Goal: Task Accomplishment & Management: Use online tool/utility

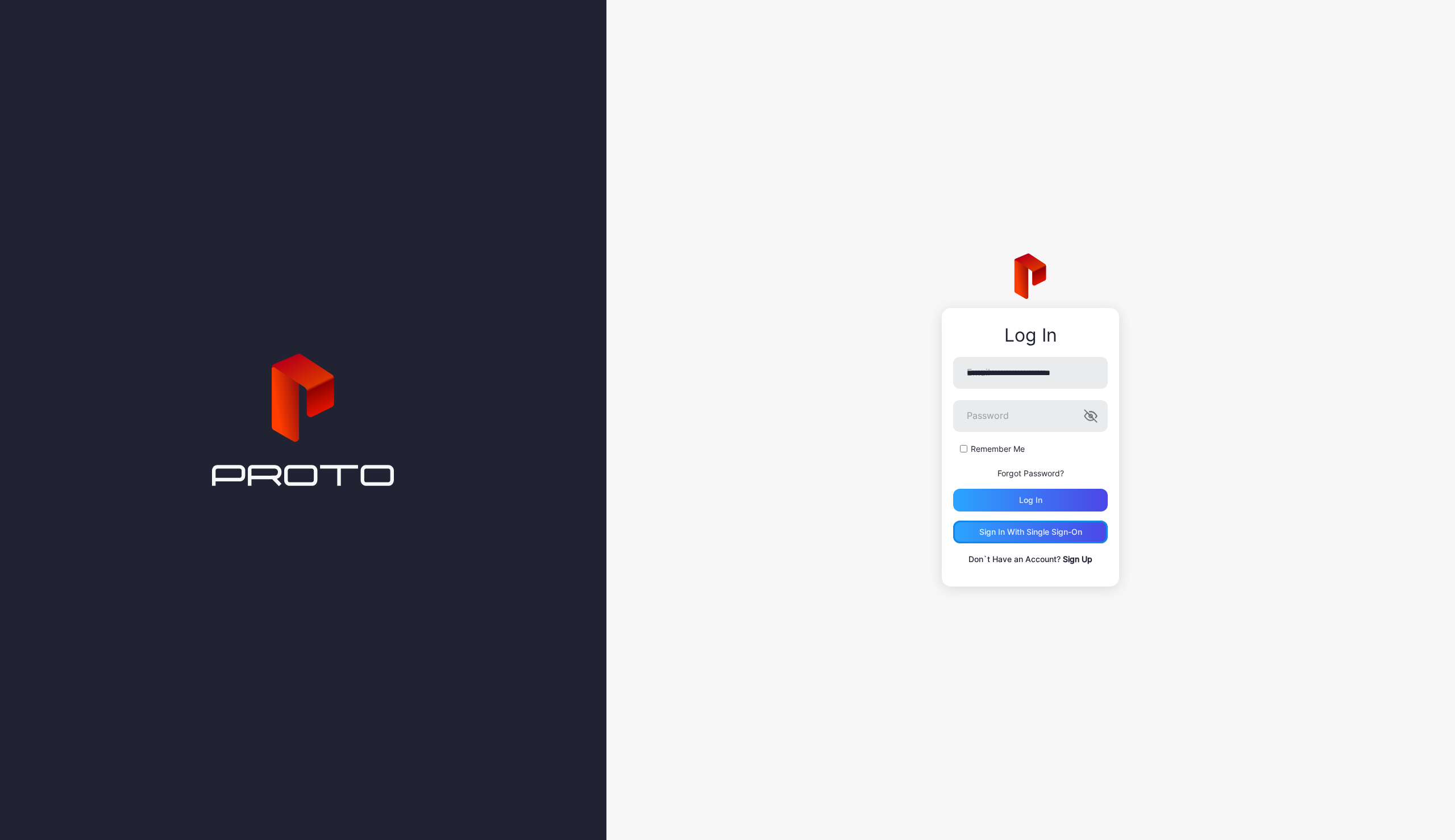
click at [1035, 531] on div "Sign in With Single Sign-On" at bounding box center [1030, 532] width 103 height 9
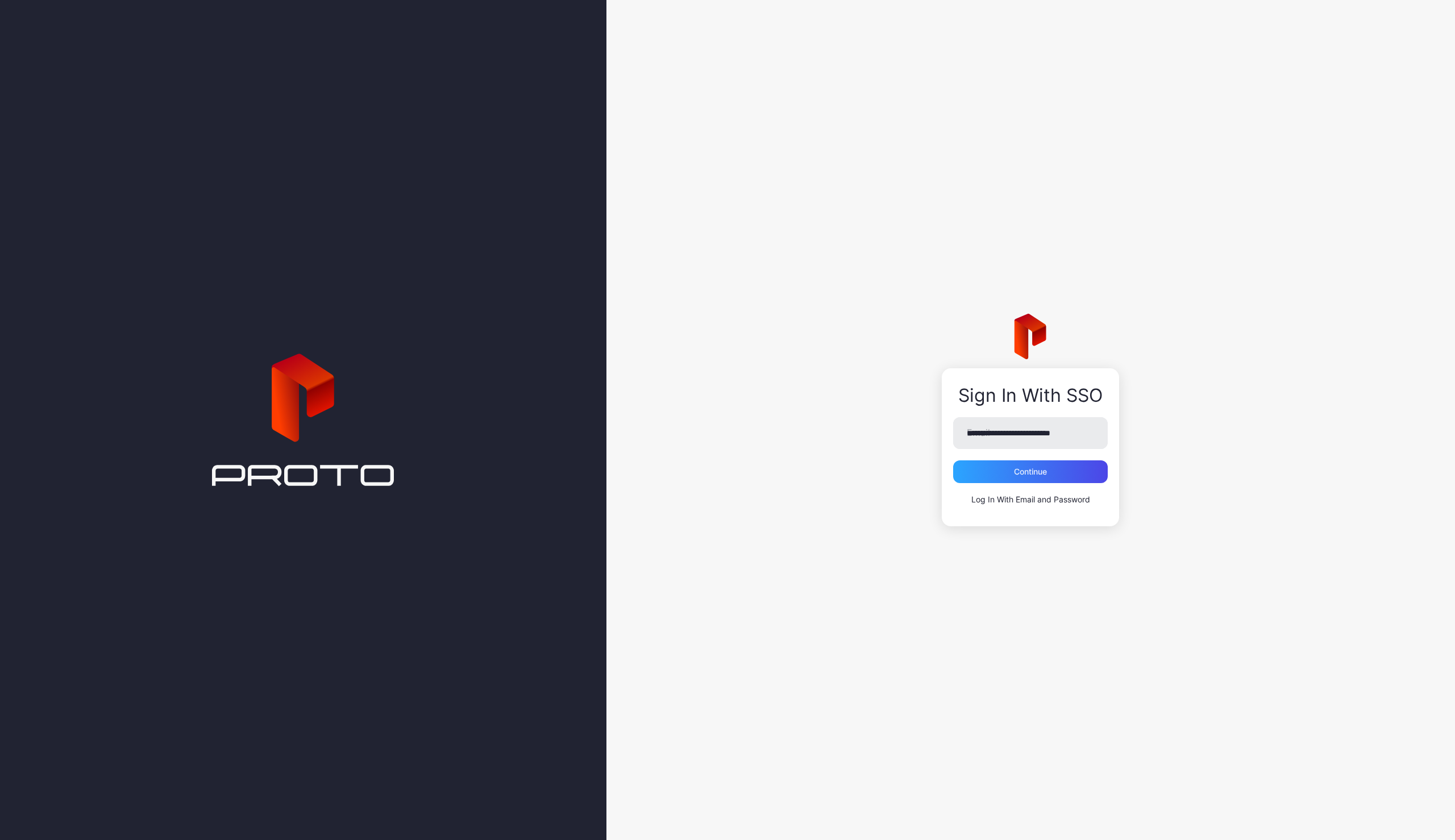
click at [906, 477] on div "**********" at bounding box center [1030, 420] width 849 height 840
click at [1060, 474] on div "Continue" at bounding box center [1030, 471] width 154 height 23
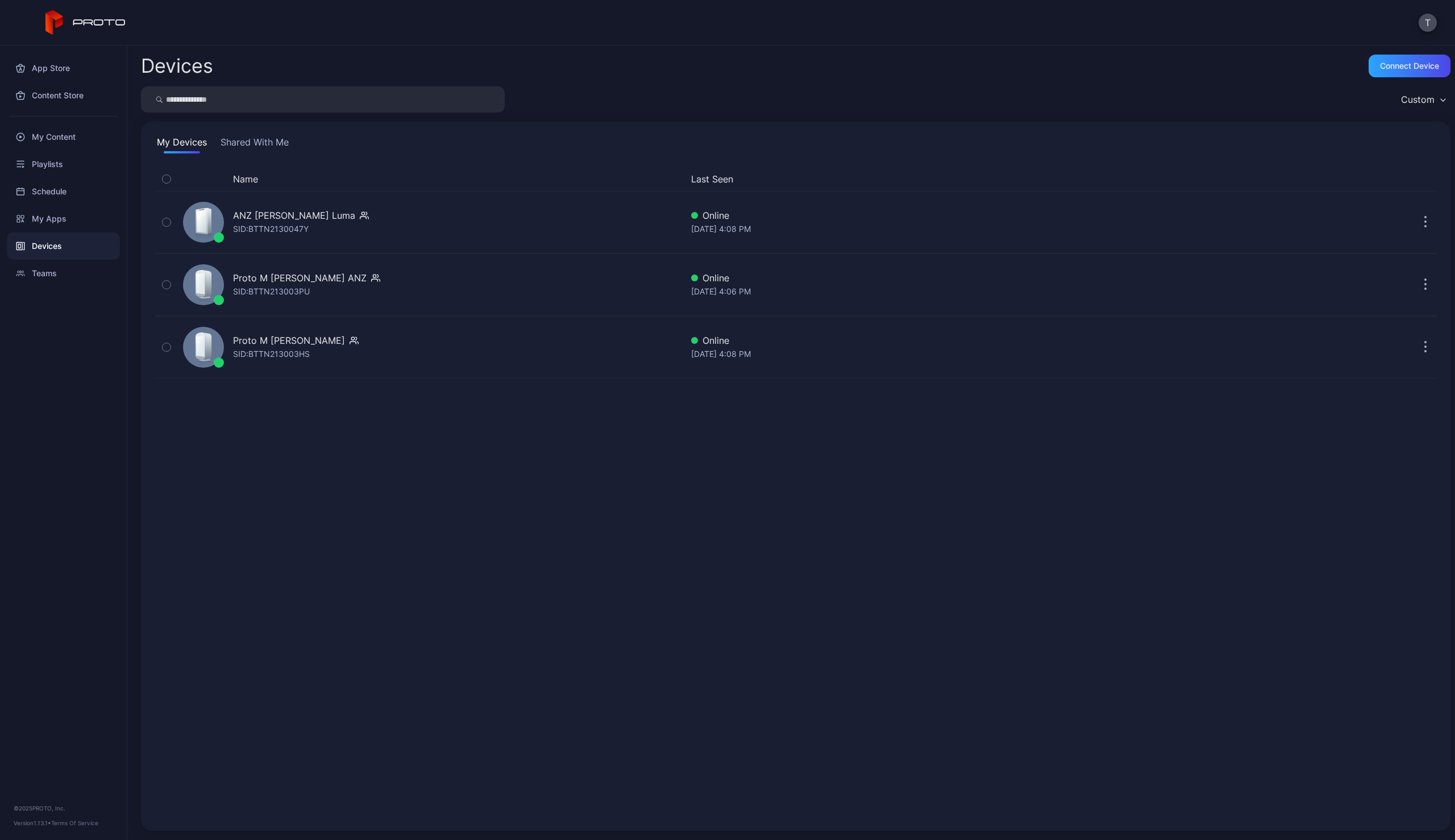
click at [464, 468] on div "Name Last Seen ANZ [PERSON_NAME] [PERSON_NAME]: BTTN2130047Y Online [DATE] 4:08…" at bounding box center [796, 492] width 1282 height 650
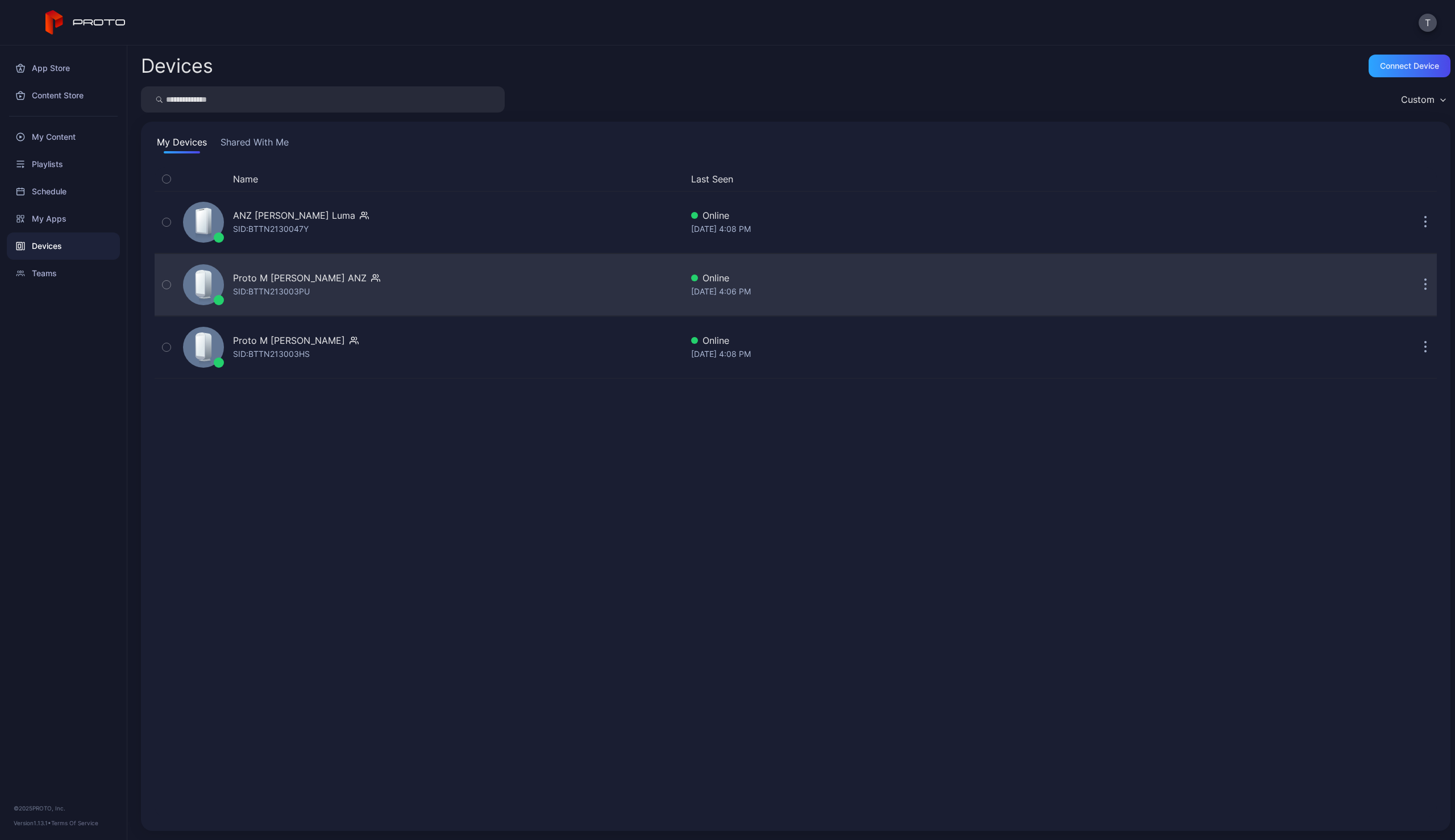
click at [276, 279] on div "Proto M [PERSON_NAME] ANZ" at bounding box center [300, 278] width 133 height 14
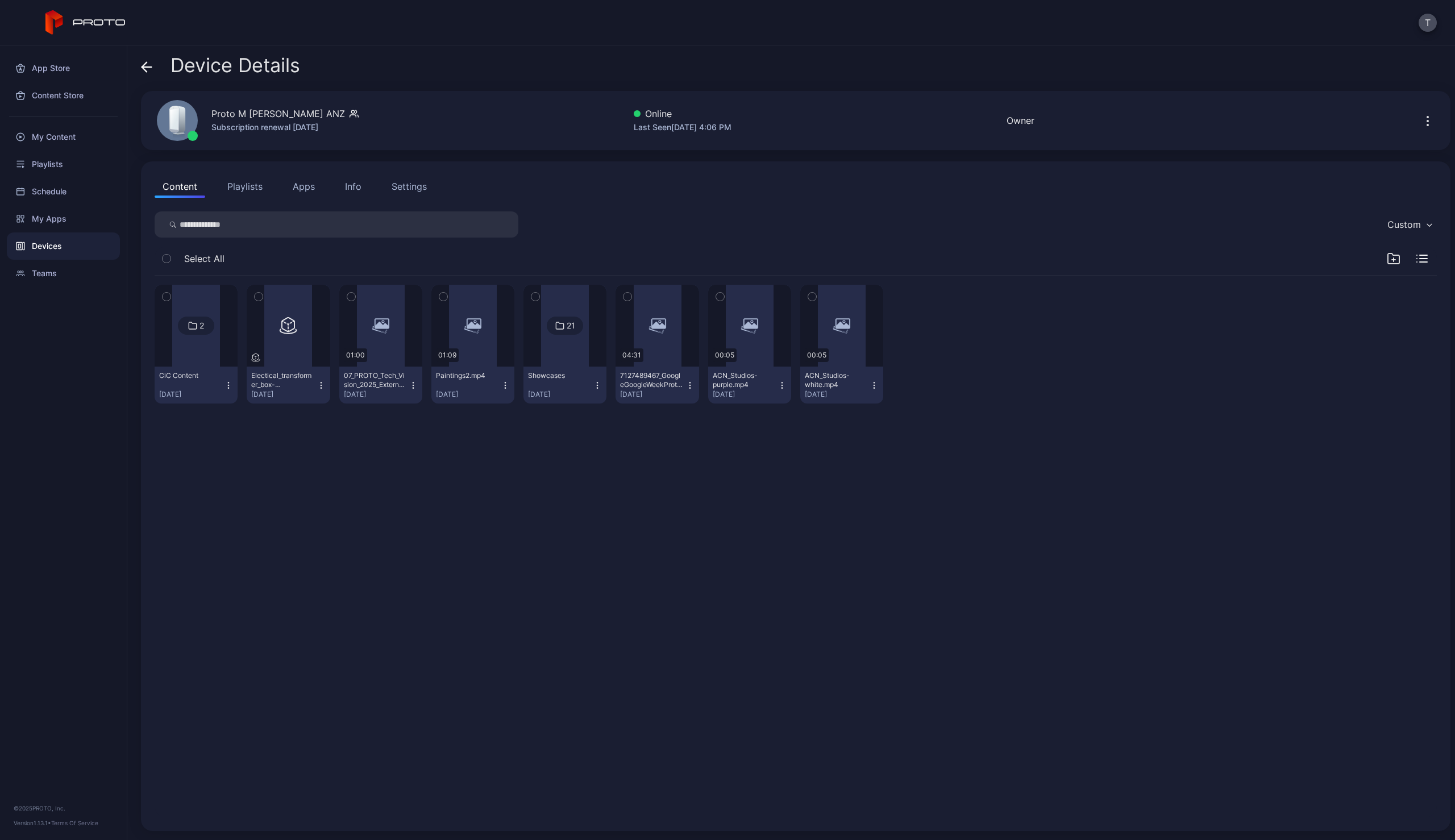
click at [326, 484] on div "2 CiC Content [DATE] Electical_transformer_box-1729745083141.glb [DATE] 01:00 0…" at bounding box center [796, 546] width 1301 height 560
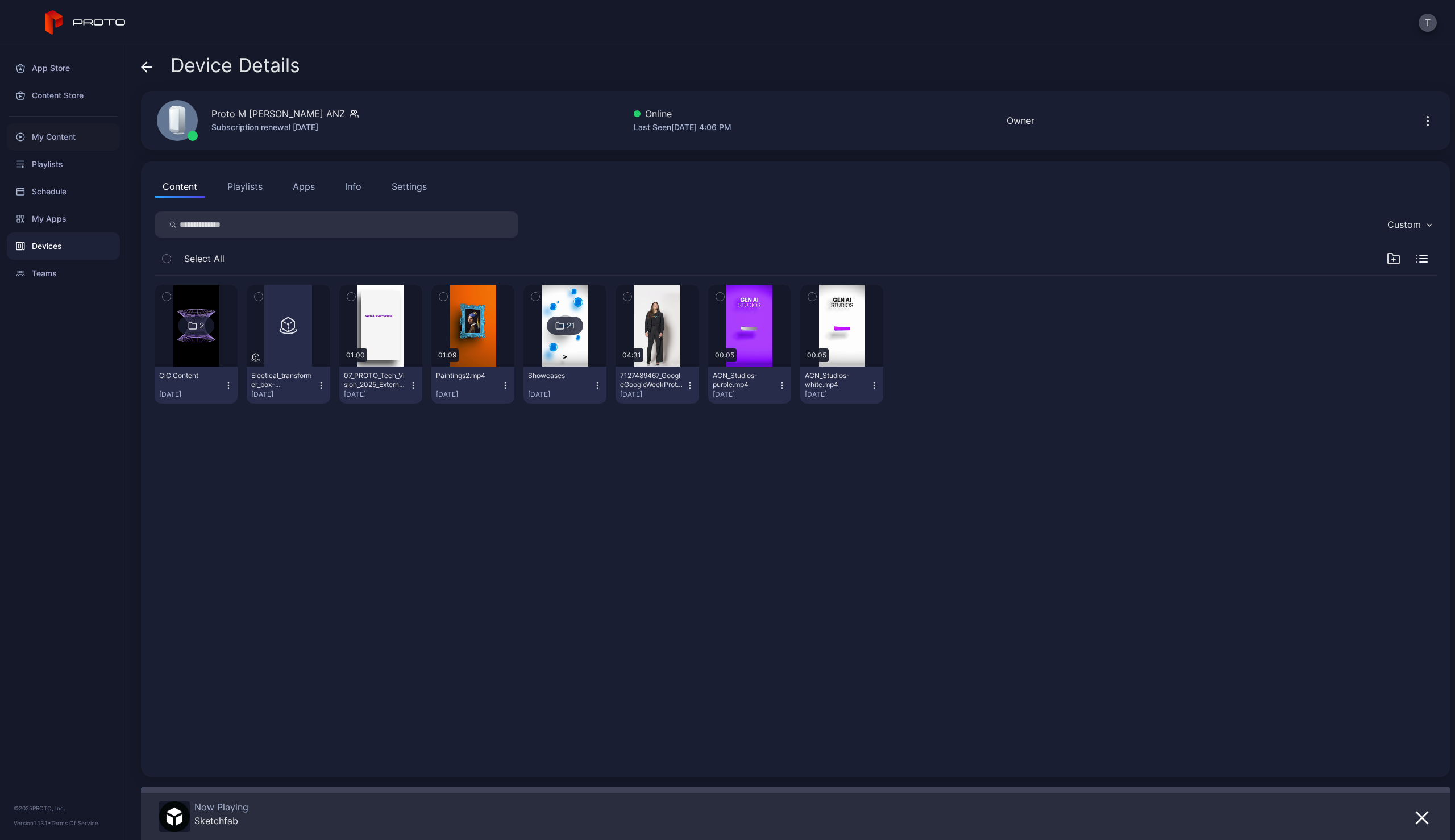
click at [54, 134] on div "My Content" at bounding box center [63, 137] width 113 height 27
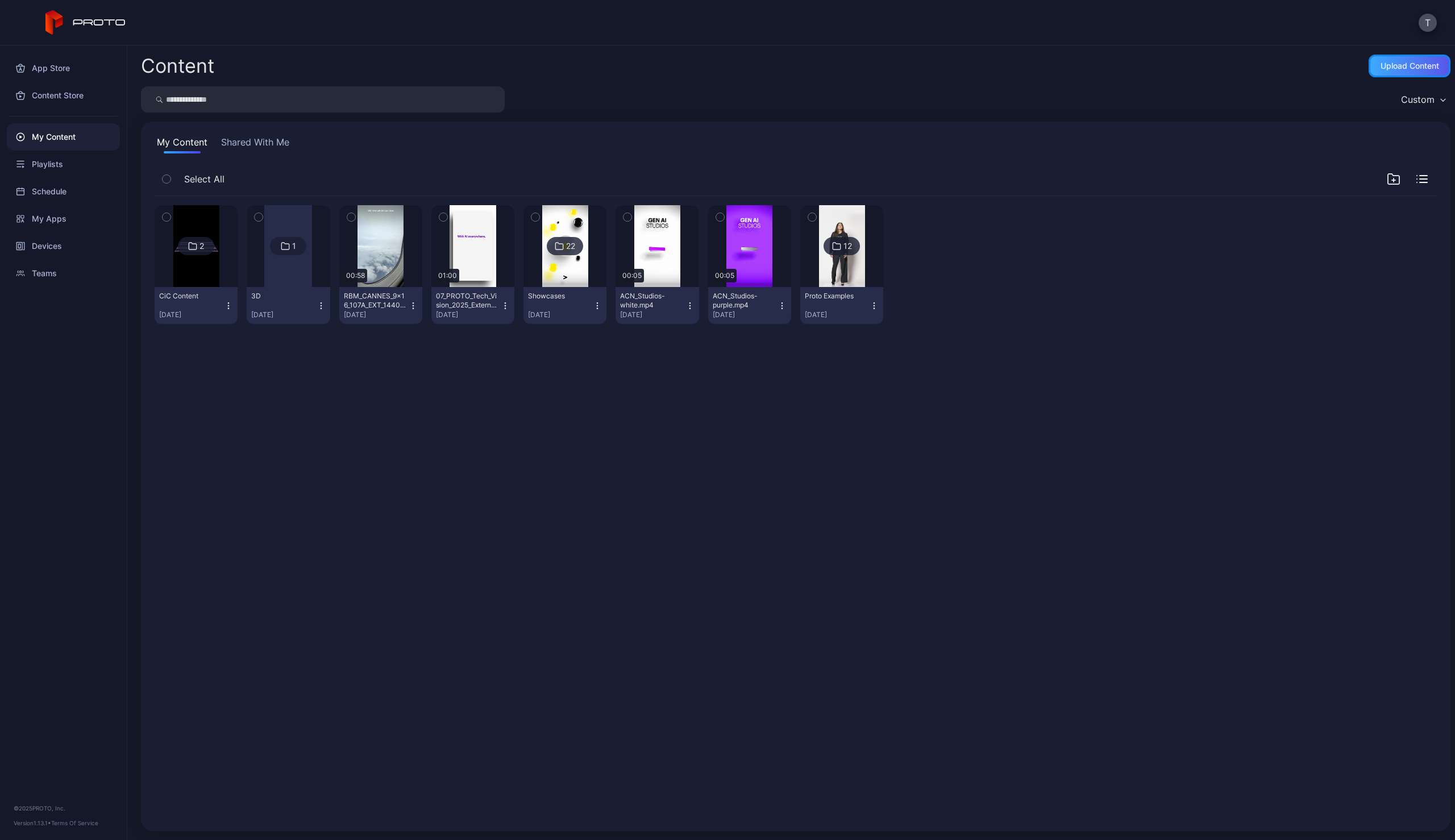
click at [1411, 68] on div "Upload Content" at bounding box center [1410, 66] width 58 height 9
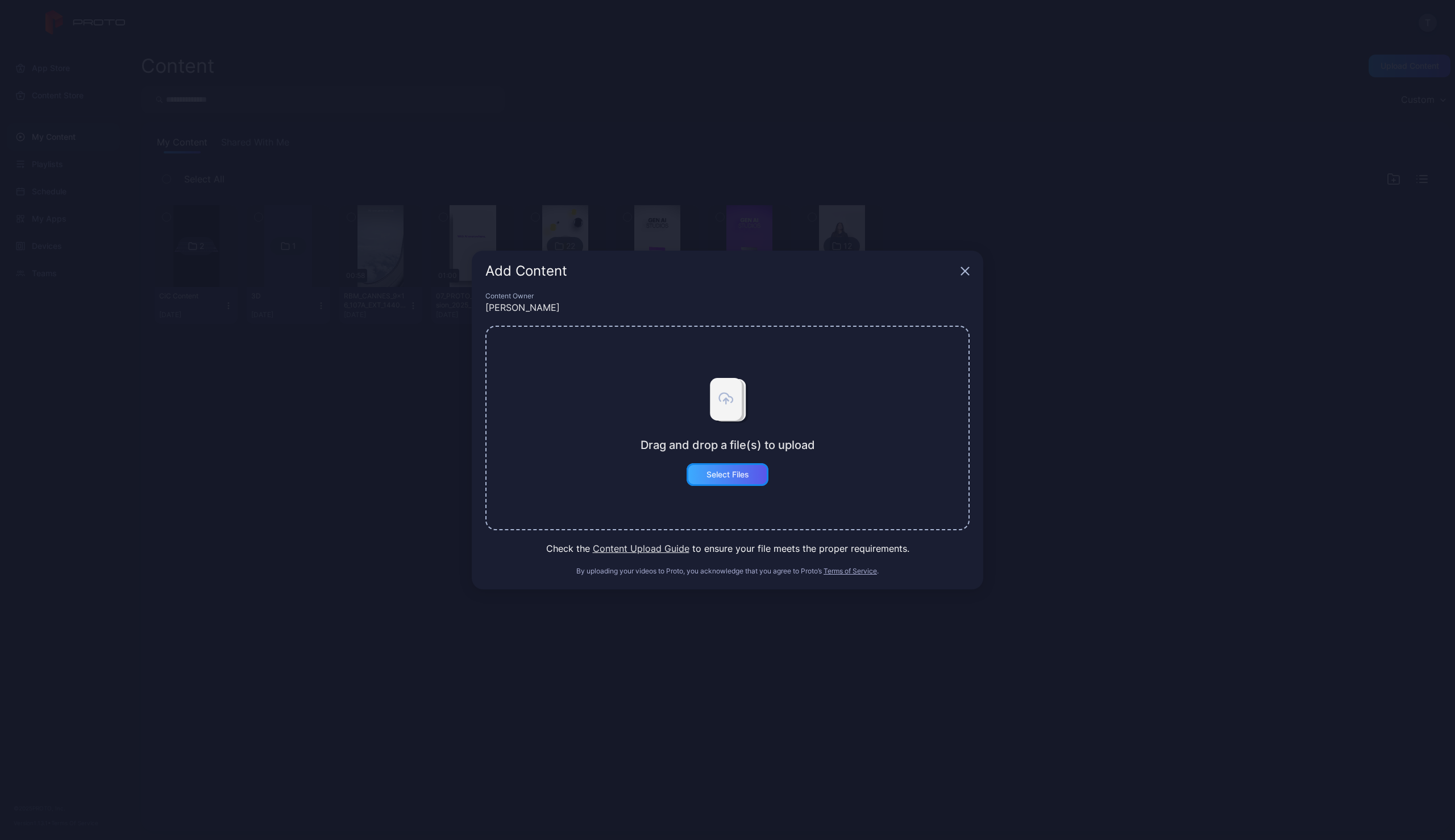
click at [732, 478] on div "Select Files" at bounding box center [728, 475] width 43 height 9
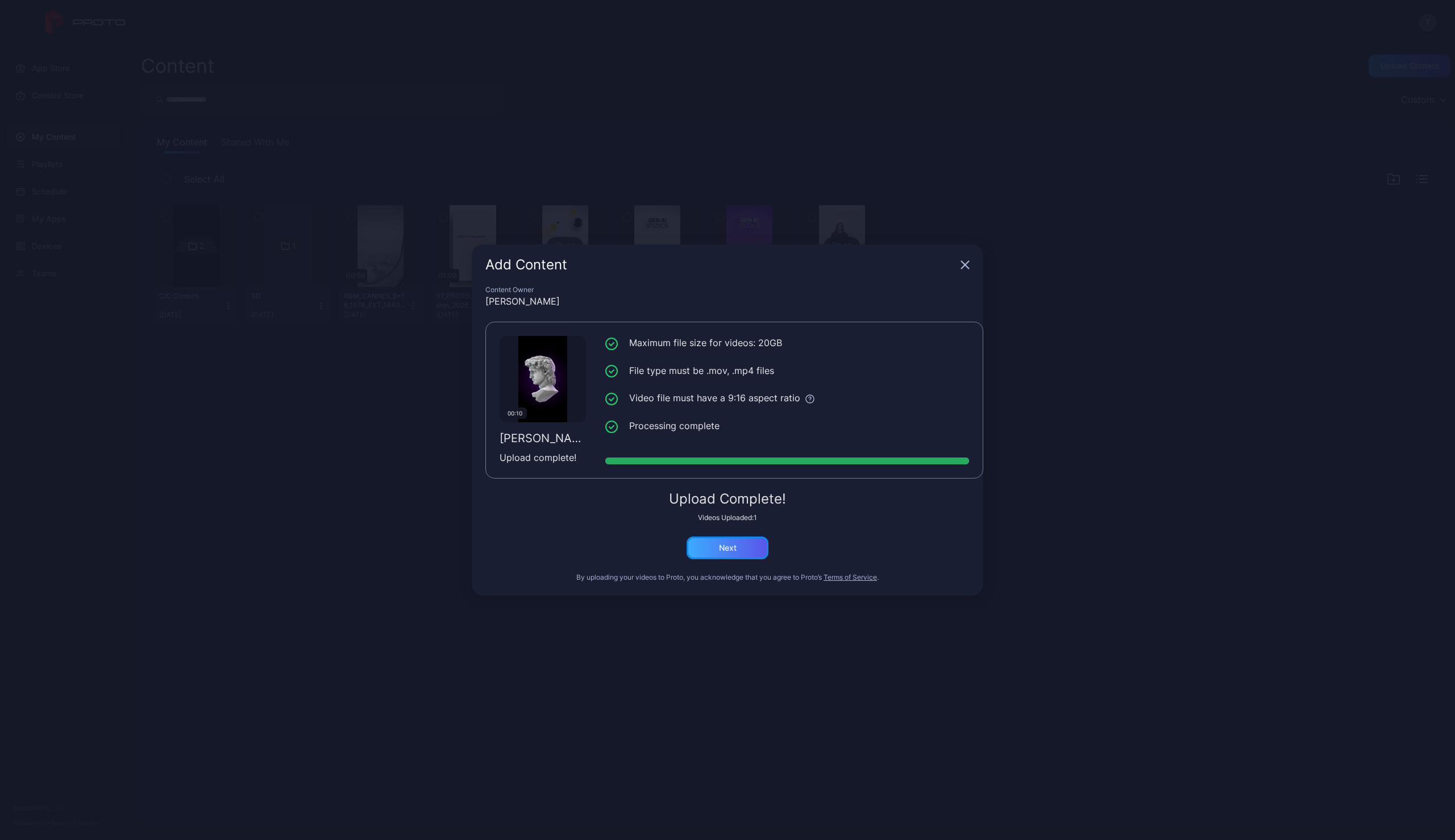
click at [733, 551] on div "Next" at bounding box center [727, 548] width 17 height 9
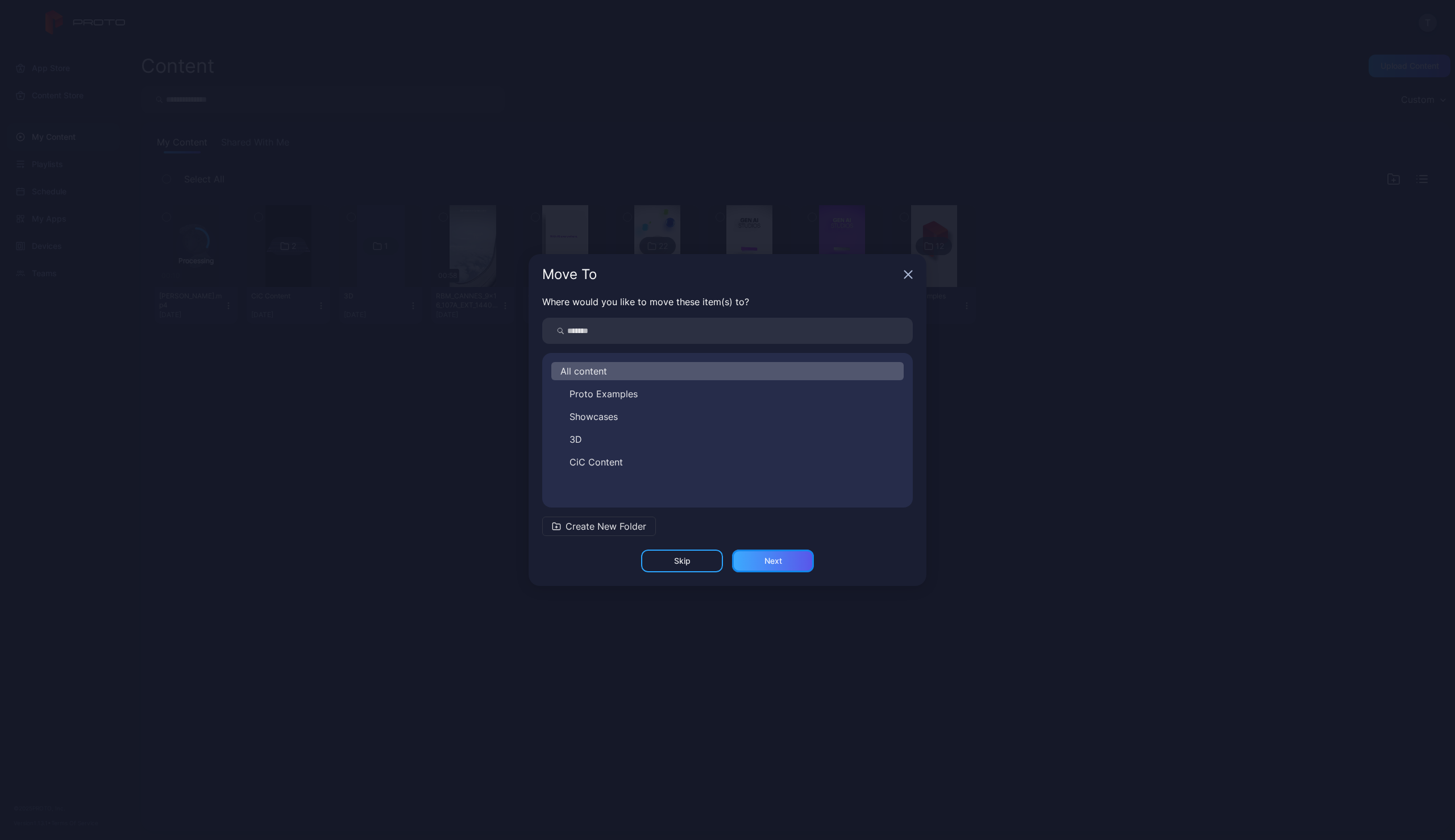
click at [785, 562] on div "Next" at bounding box center [774, 561] width 82 height 23
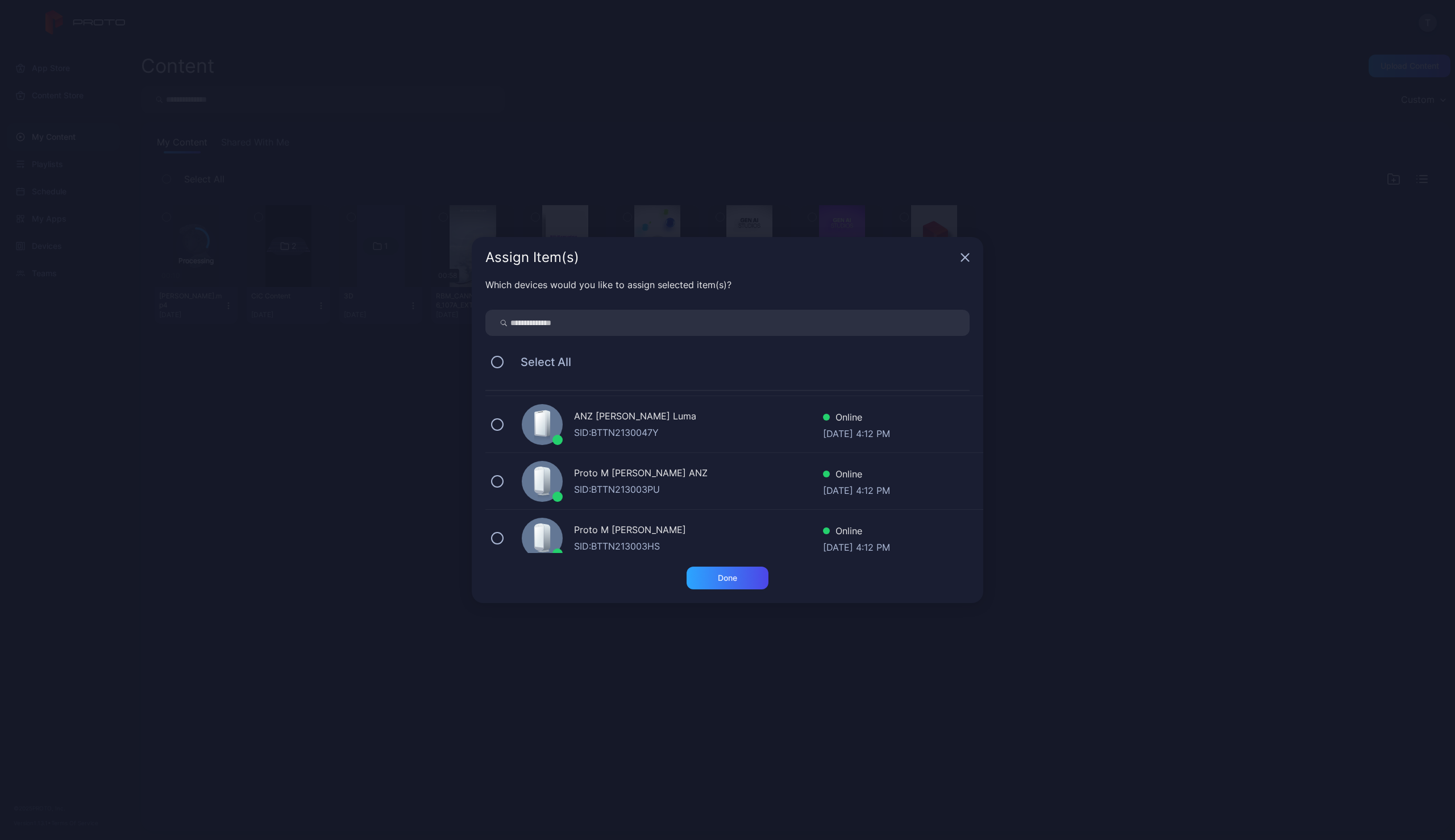
scroll to position [66, 0]
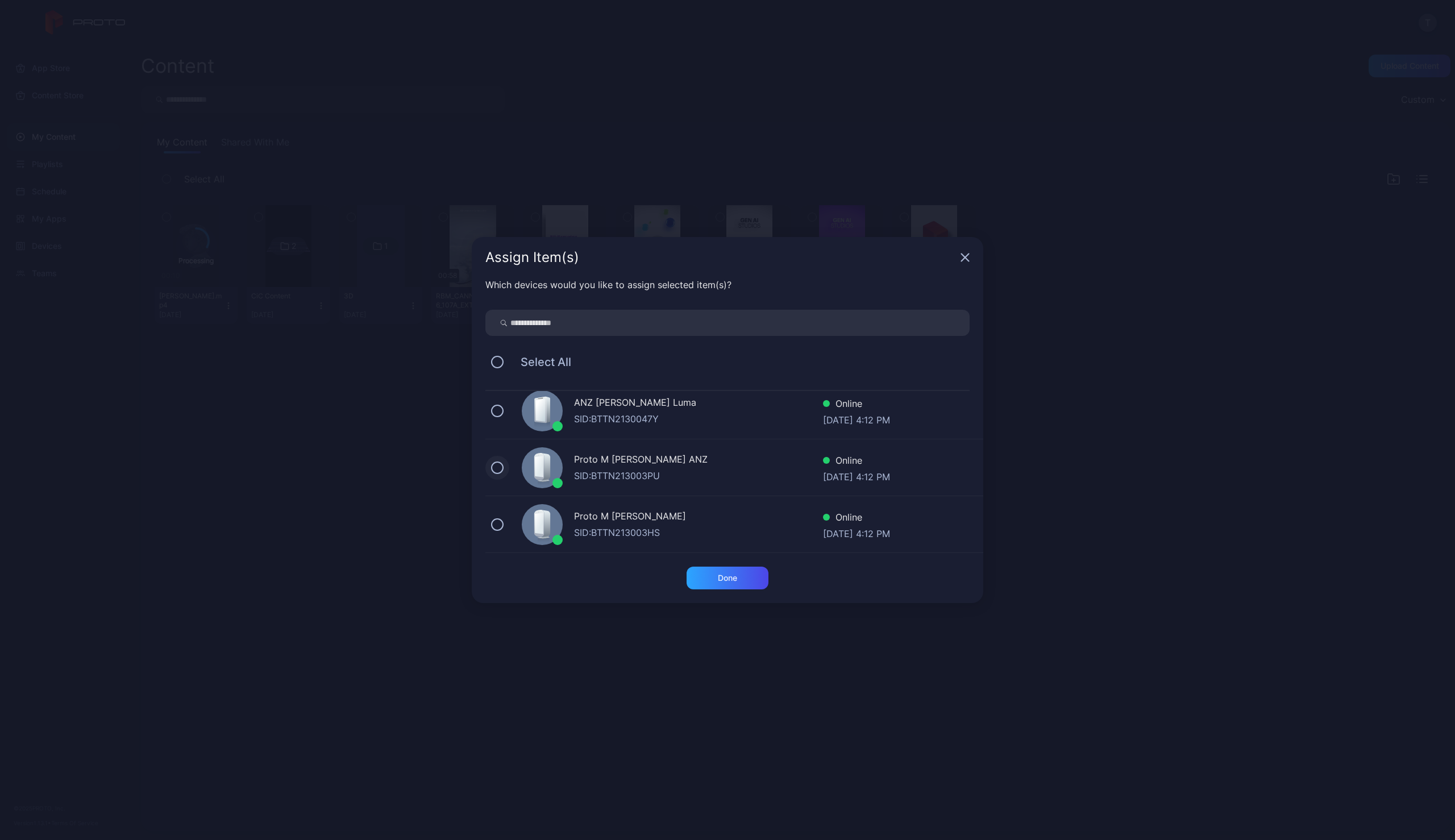
click at [497, 467] on button at bounding box center [498, 467] width 13 height 13
click at [733, 581] on div "Done" at bounding box center [727, 578] width 19 height 9
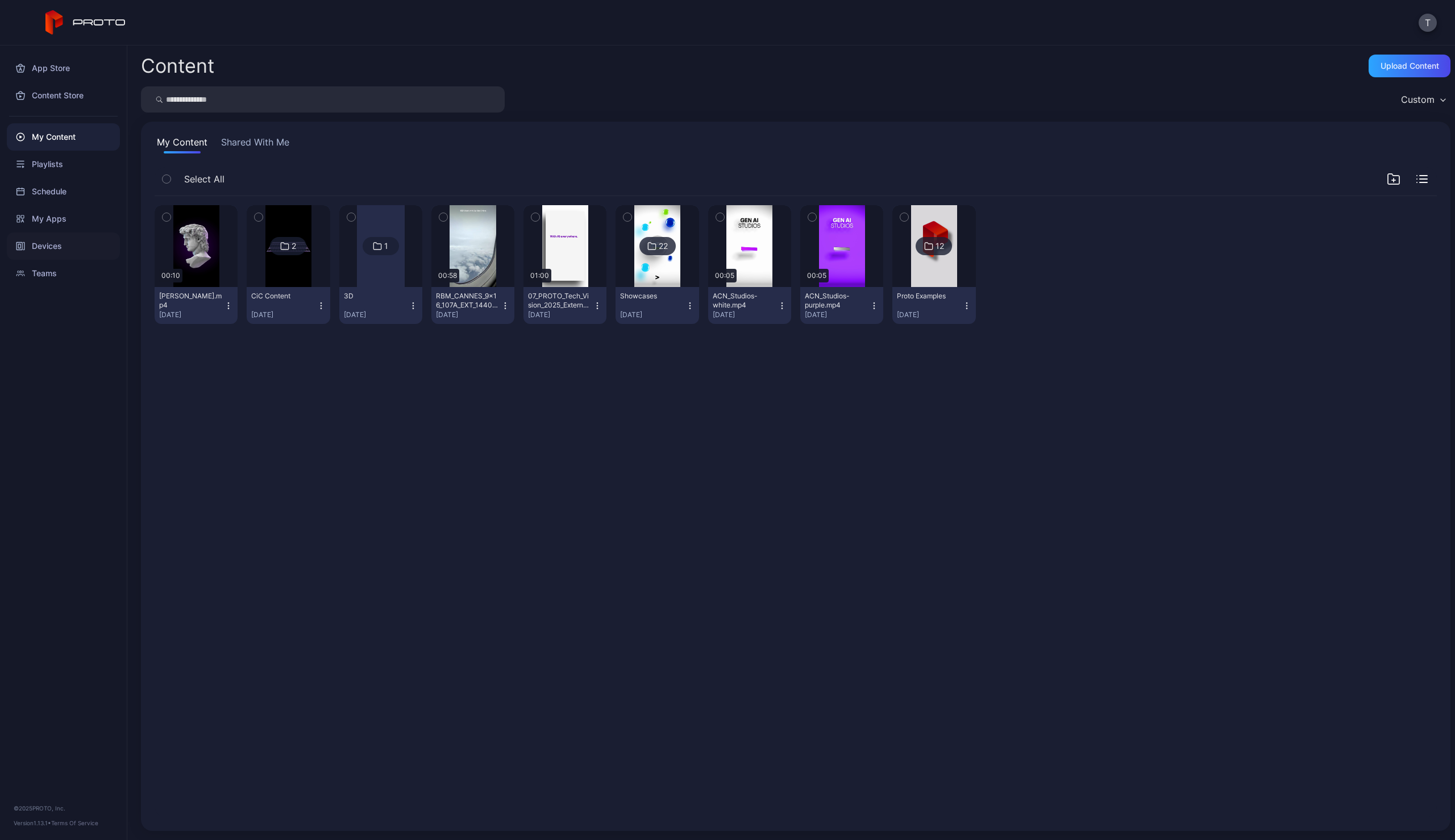
click at [50, 245] on div "Devices" at bounding box center [63, 247] width 113 height 27
